Goal: Transaction & Acquisition: Subscribe to service/newsletter

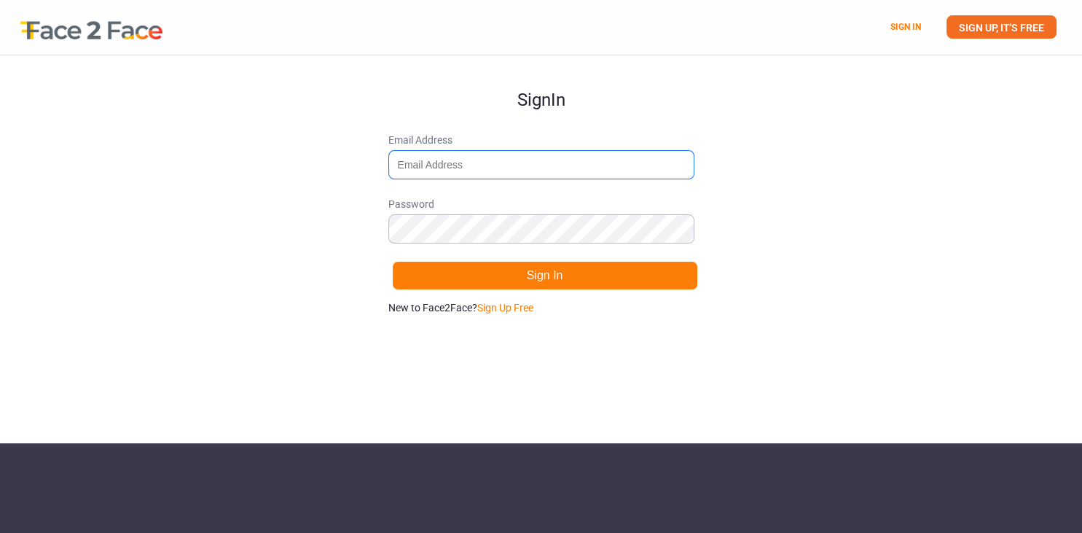
click at [458, 166] on input "Email Address" at bounding box center [542, 164] width 306 height 29
type input "[EMAIL_ADDRESS][DOMAIN_NAME]"
click at [1004, 30] on link "SIGN UP, IT'S FREE" at bounding box center [1002, 26] width 110 height 23
click at [999, 28] on link "SIGN UP, IT'S FREE" at bounding box center [1002, 26] width 110 height 23
click at [485, 165] on input "[EMAIL_ADDRESS][DOMAIN_NAME]" at bounding box center [542, 164] width 306 height 29
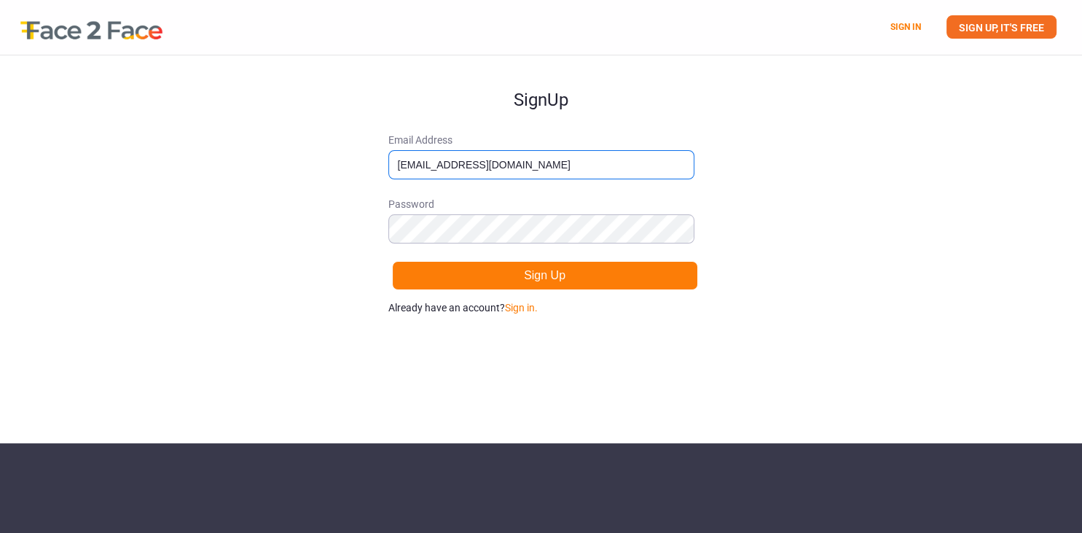
click at [485, 165] on input "[EMAIL_ADDRESS][DOMAIN_NAME]" at bounding box center [542, 164] width 306 height 29
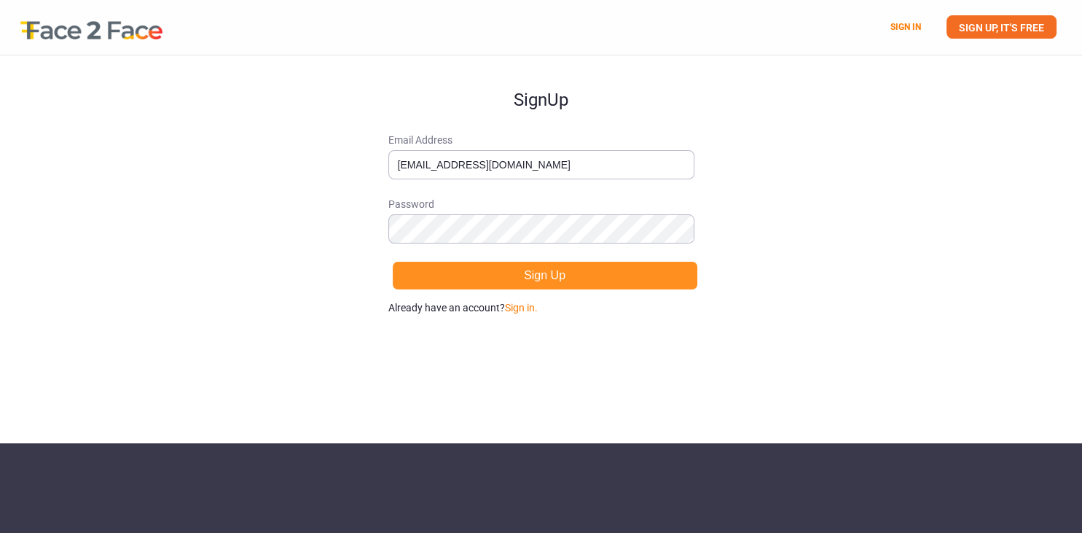
click at [606, 270] on button "Sign Up" at bounding box center [545, 275] width 306 height 29
